Goal: Information Seeking & Learning: Learn about a topic

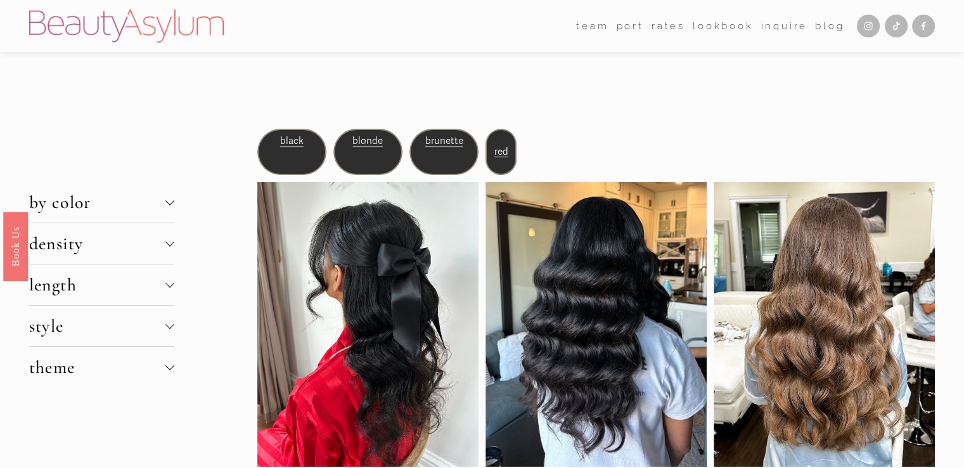
click at [438, 138] on span "brunette" at bounding box center [444, 140] width 38 height 11
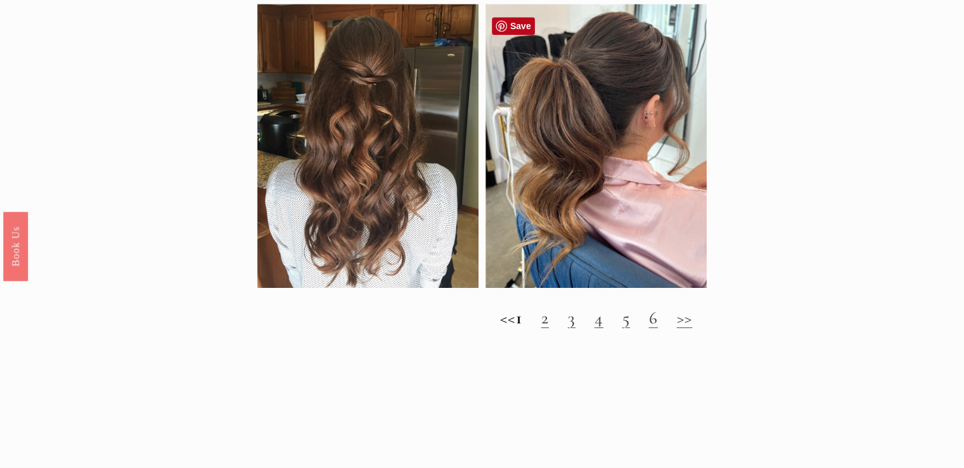
scroll to position [1026, 0]
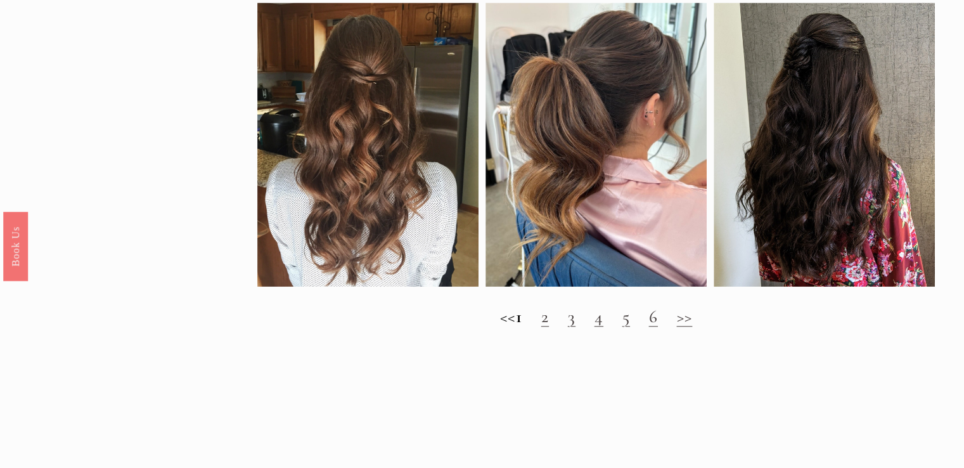
click at [549, 327] on link "2" at bounding box center [546, 317] width 8 height 22
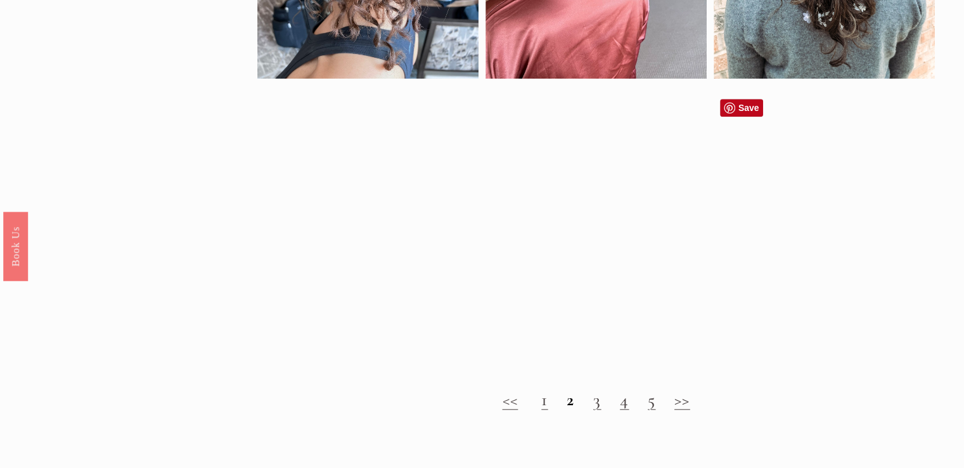
scroll to position [954, 0]
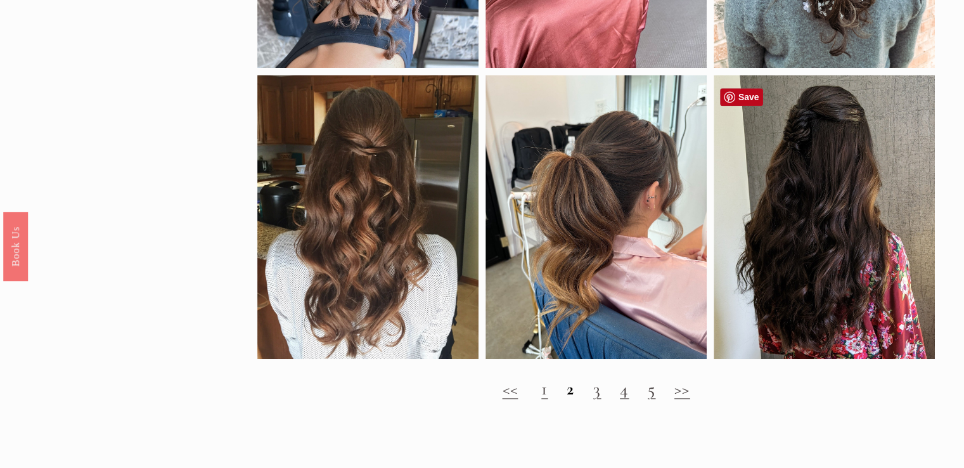
click at [793, 285] on div at bounding box center [824, 217] width 221 height 284
click at [597, 399] on link "3" at bounding box center [598, 389] width 8 height 22
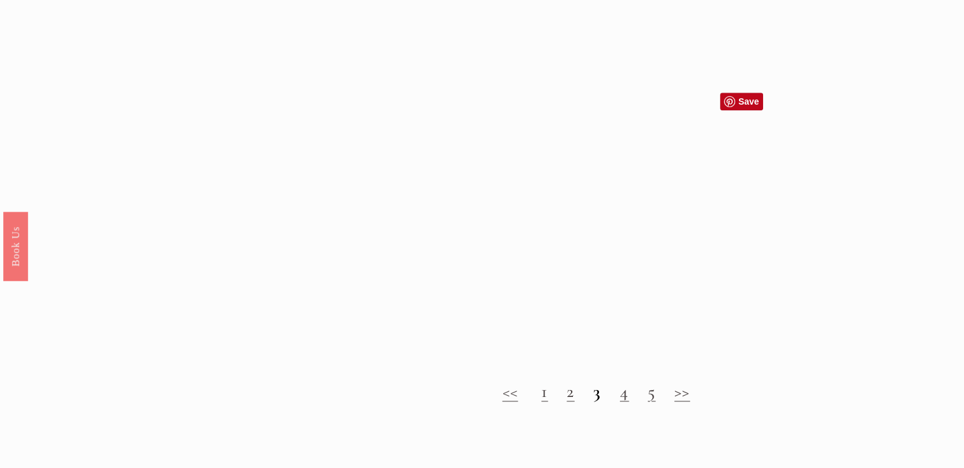
scroll to position [1197, 0]
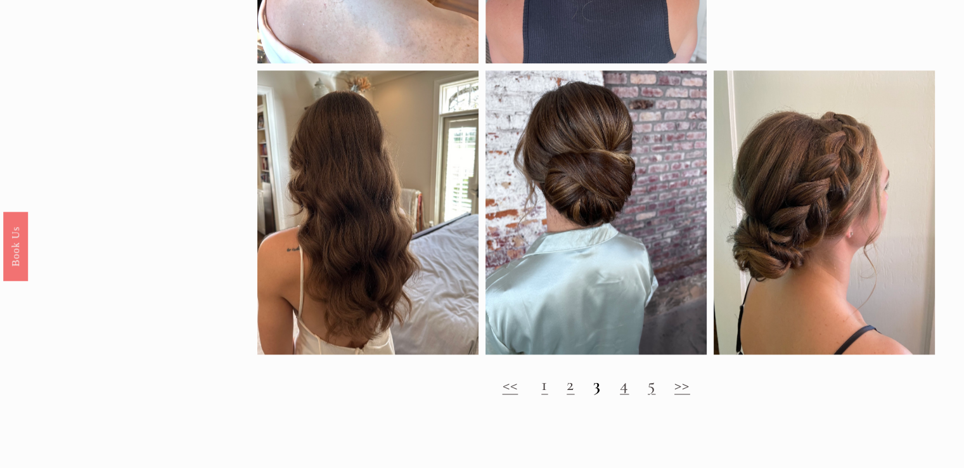
click at [629, 395] on link "4" at bounding box center [624, 384] width 9 height 22
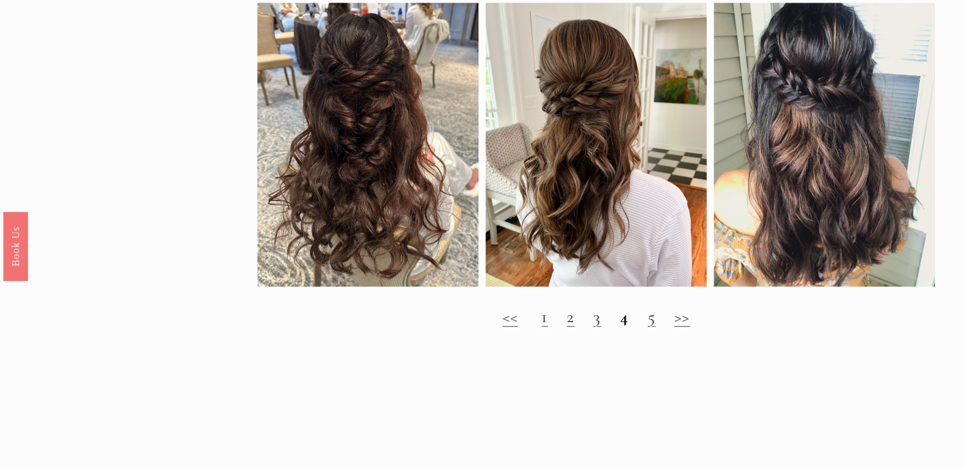
scroll to position [1054, 0]
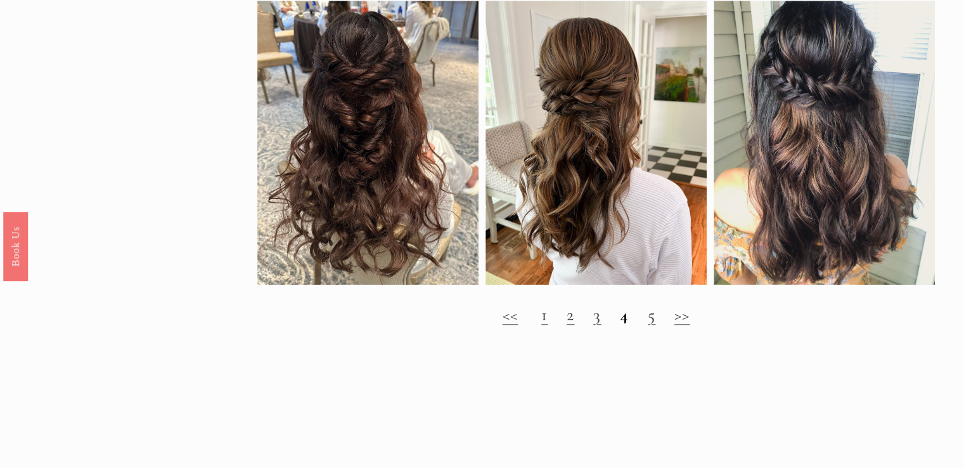
click at [654, 325] on link "5" at bounding box center [652, 315] width 8 height 22
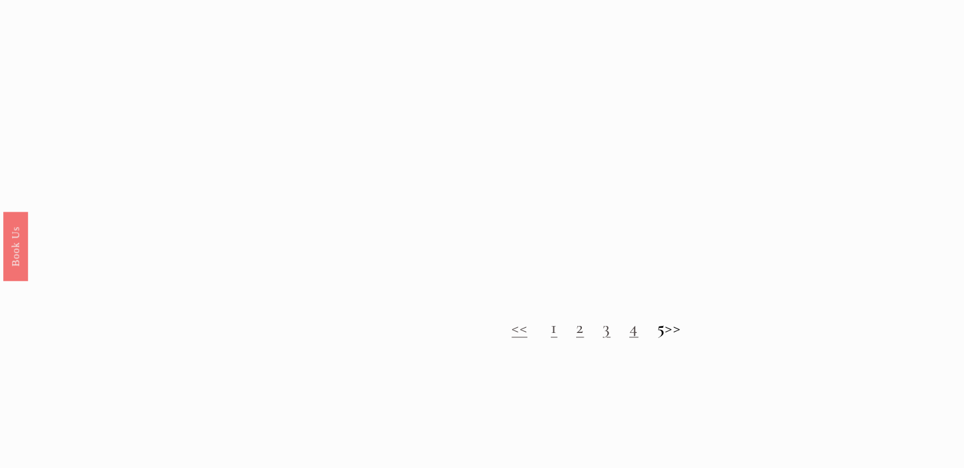
scroll to position [1146, 0]
